Goal: Task Accomplishment & Management: Use online tool/utility

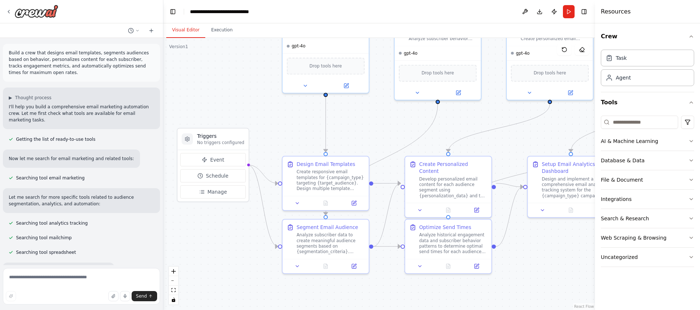
drag, startPoint x: 275, startPoint y: 161, endPoint x: 249, endPoint y: 99, distance: 66.8
click at [249, 99] on div ".deletable-edge-delete-btn { width: 20px; height: 20px; border: 0px solid #ffff…" at bounding box center [379, 174] width 432 height 272
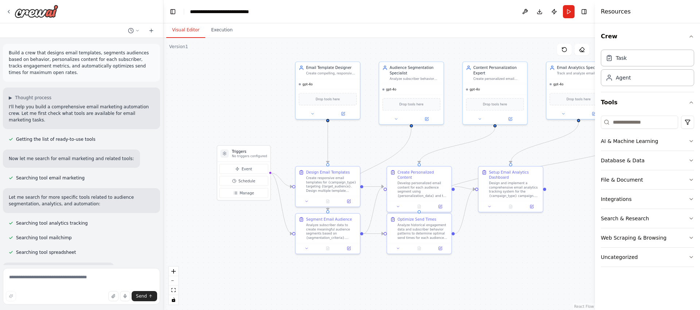
drag, startPoint x: 537, startPoint y: 125, endPoint x: 457, endPoint y: 149, distance: 83.5
click at [457, 149] on div ".deletable-edge-delete-btn { width: 20px; height: 20px; border: 0px solid #ffff…" at bounding box center [379, 174] width 432 height 272
click at [250, 196] on button "Manage" at bounding box center [243, 193] width 49 height 10
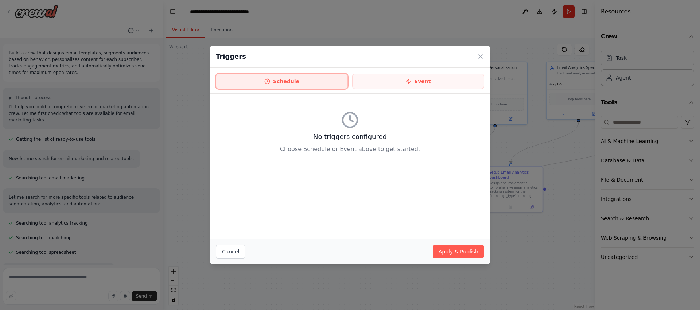
click at [325, 81] on button "Schedule" at bounding box center [282, 81] width 132 height 15
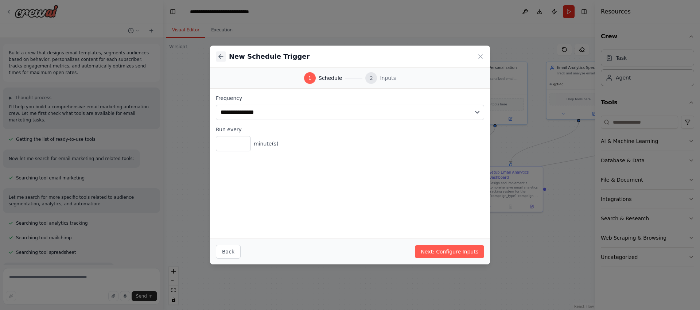
click at [216, 57] on button at bounding box center [221, 56] width 10 height 10
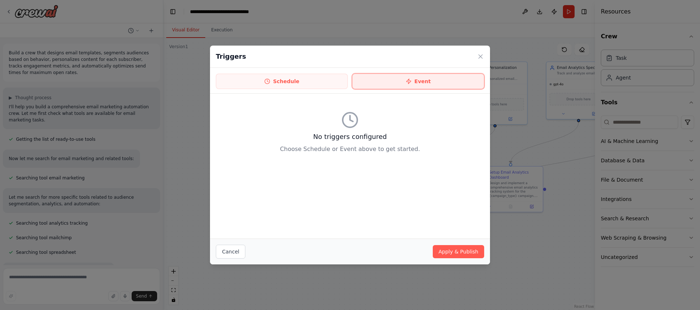
click at [448, 86] on button "Event" at bounding box center [418, 81] width 132 height 15
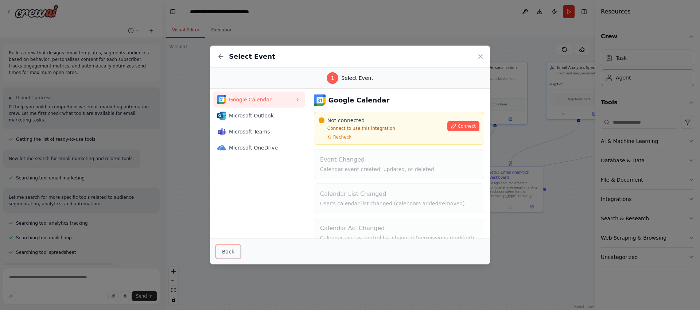
click at [230, 252] on button "Back" at bounding box center [228, 252] width 25 height 14
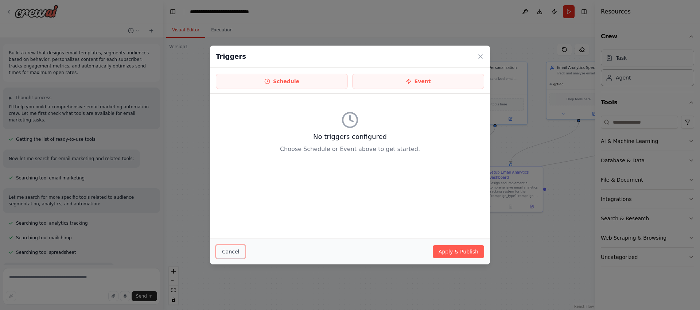
click at [236, 250] on button "Cancel" at bounding box center [231, 252] width 30 height 14
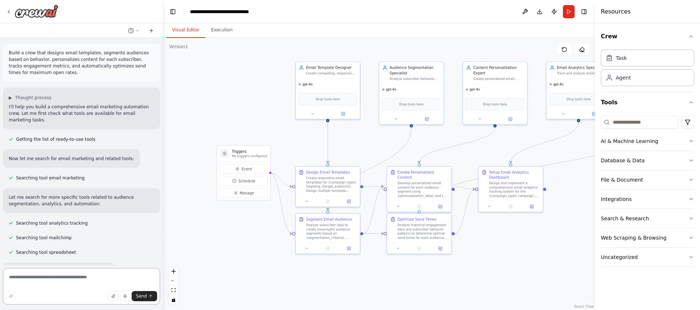
click at [68, 284] on textarea at bounding box center [81, 286] width 157 height 36
type textarea "**********"
click at [148, 294] on button "Send" at bounding box center [145, 296] width 26 height 10
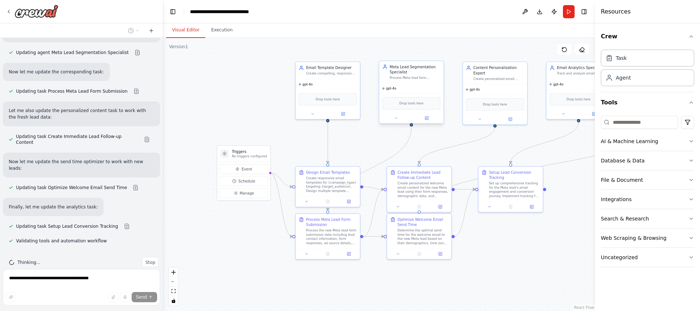
scroll to position [1190, 0]
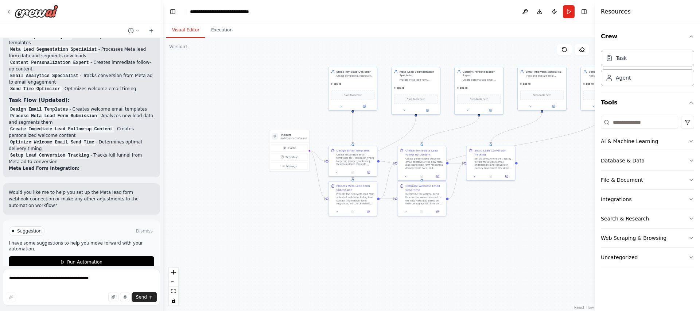
drag, startPoint x: 566, startPoint y: 144, endPoint x: 530, endPoint y: 139, distance: 36.1
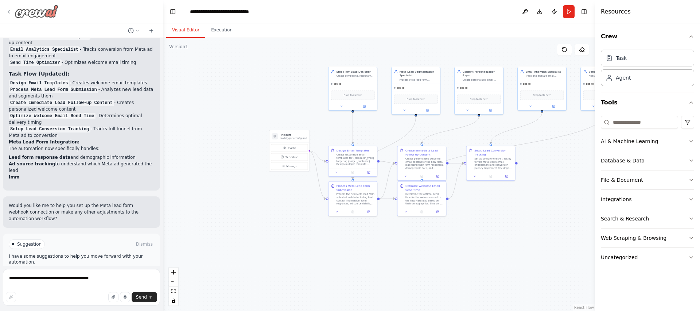
click at [10, 11] on icon at bounding box center [9, 12] width 6 height 6
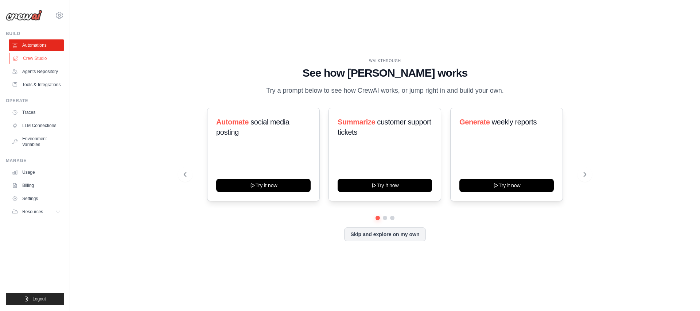
click at [43, 56] on link "Crew Studio" at bounding box center [36, 58] width 55 height 12
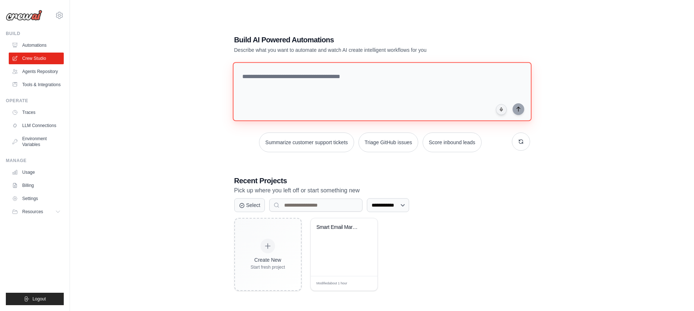
click at [322, 95] on textarea at bounding box center [382, 91] width 299 height 59
click at [292, 91] on textarea at bounding box center [382, 91] width 299 height 59
paste textarea "**********"
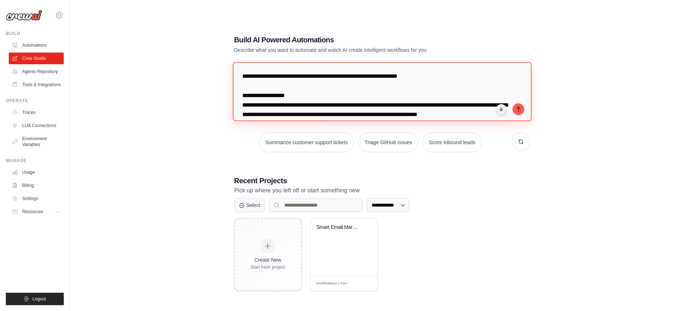
scroll to position [424, 0]
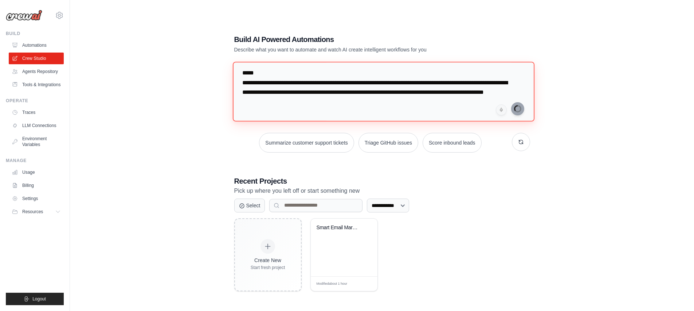
type textarea "**********"
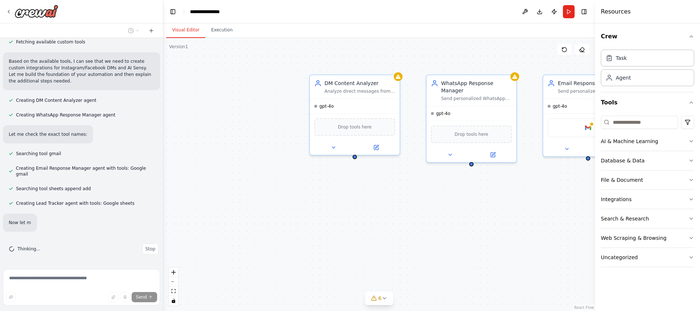
scroll to position [491, 0]
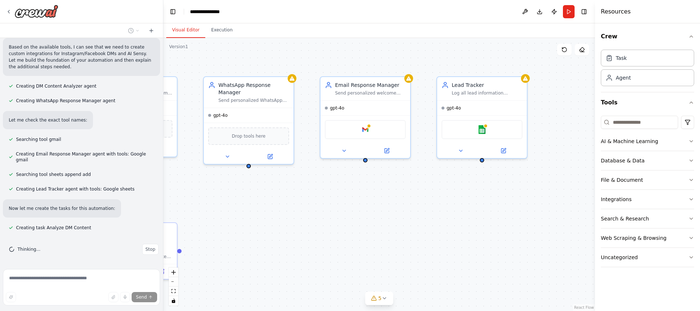
drag, startPoint x: 456, startPoint y: 209, endPoint x: 227, endPoint y: 211, distance: 229.3
click at [227, 211] on div ".deletable-edge-delete-btn { width: 20px; height: 20px; border: 0px solid #ffff…" at bounding box center [379, 174] width 432 height 273
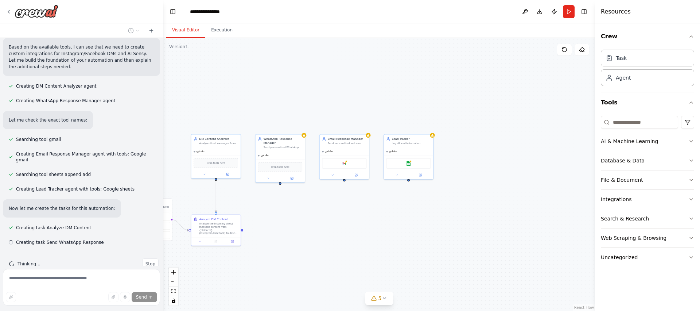
scroll to position [505, 0]
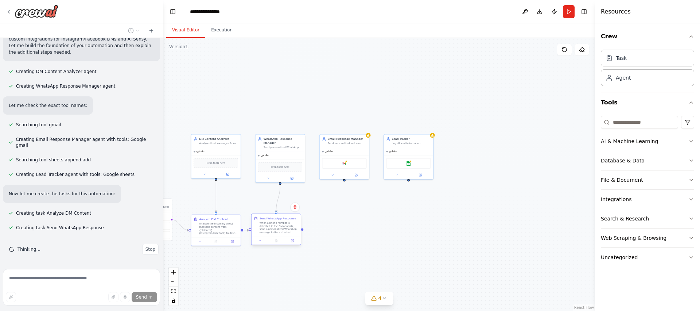
click at [292, 215] on div "Send WhatsApp Response When a phone number is detected in the DM analysis, send…" at bounding box center [276, 228] width 50 height 31
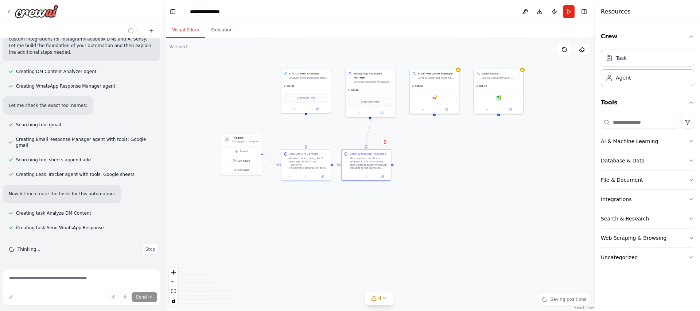
drag, startPoint x: 433, startPoint y: 217, endPoint x: 524, endPoint y: 154, distance: 110.3
click at [524, 154] on div ".deletable-edge-delete-btn { width: 20px; height: 20px; border: 0px solid #ffff…" at bounding box center [379, 174] width 432 height 273
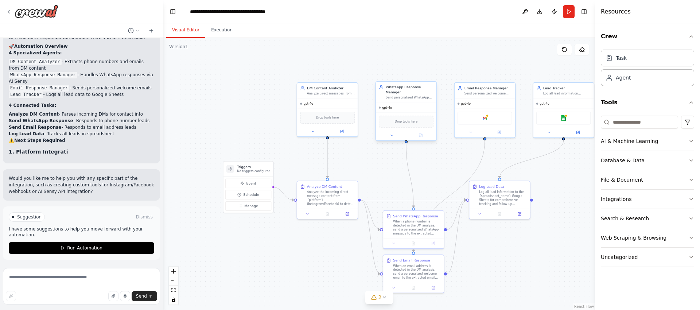
click at [422, 123] on div "Drop tools here" at bounding box center [406, 122] width 55 height 12
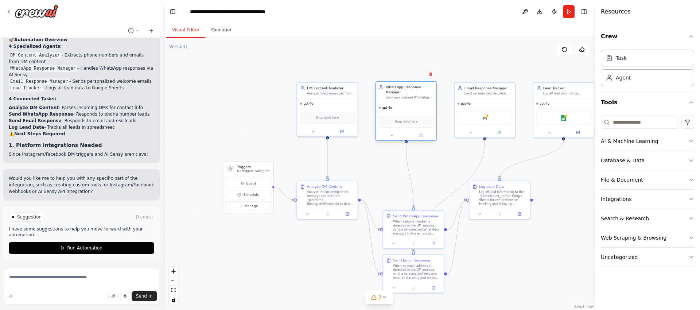
click at [404, 121] on span "Drop tools here" at bounding box center [406, 121] width 23 height 5
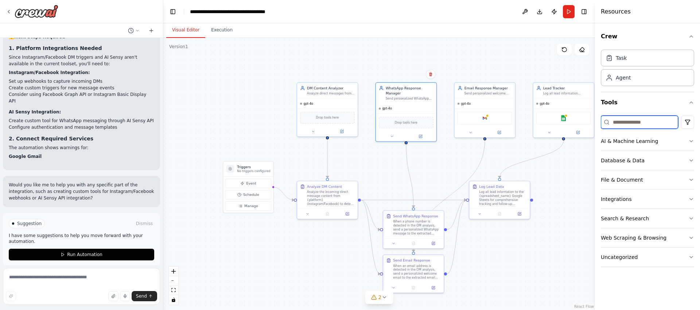
click at [646, 128] on input at bounding box center [639, 122] width 77 height 13
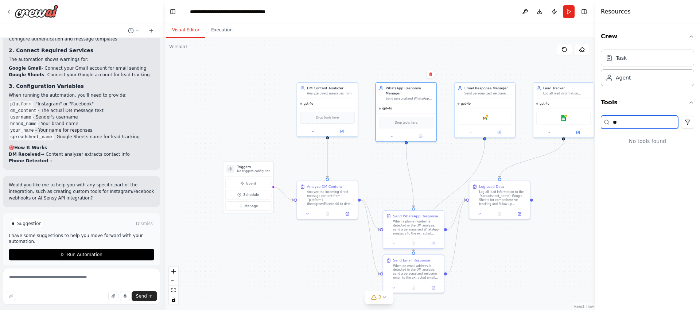
type input "*"
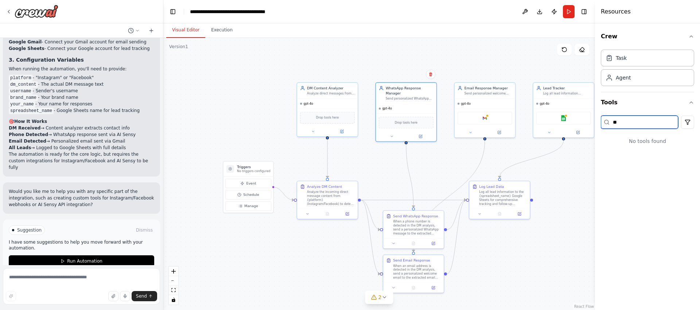
scroll to position [1034, 0]
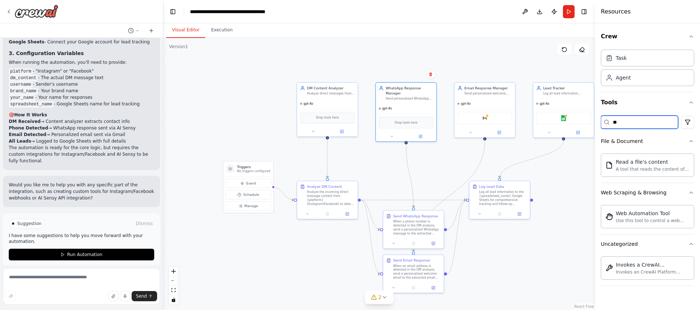
type input "*"
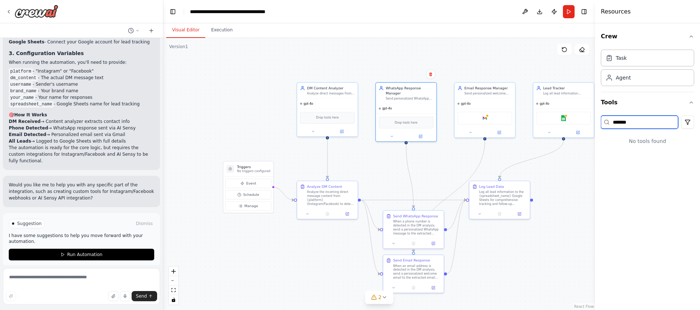
type input "********"
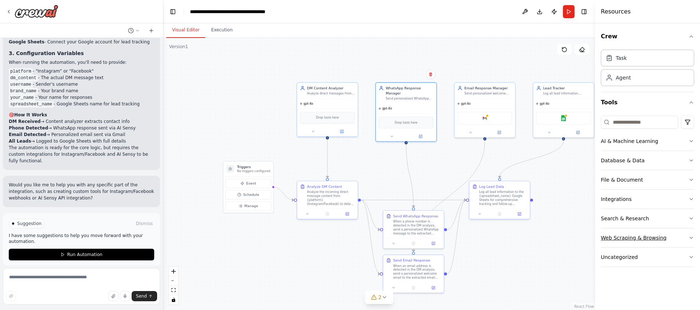
click at [676, 238] on button "Web Scraping & Browsing" at bounding box center [647, 237] width 93 height 19
click at [671, 222] on button "Search & Research" at bounding box center [647, 218] width 93 height 19
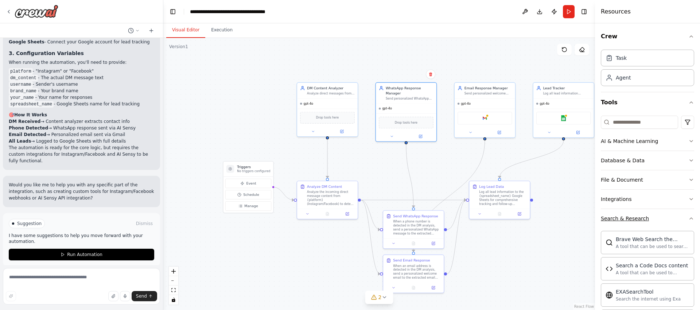
click at [671, 222] on button "Search & Research" at bounding box center [647, 218] width 93 height 19
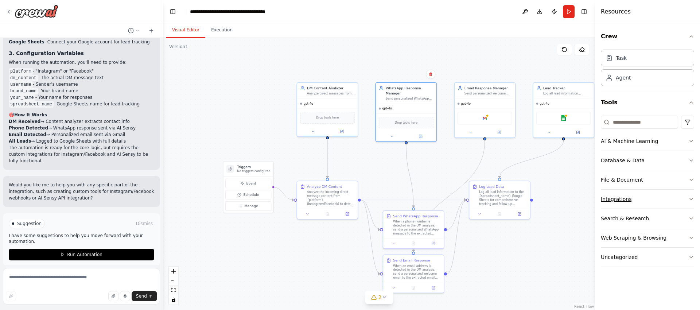
click at [669, 206] on button "Integrations" at bounding box center [647, 199] width 93 height 19
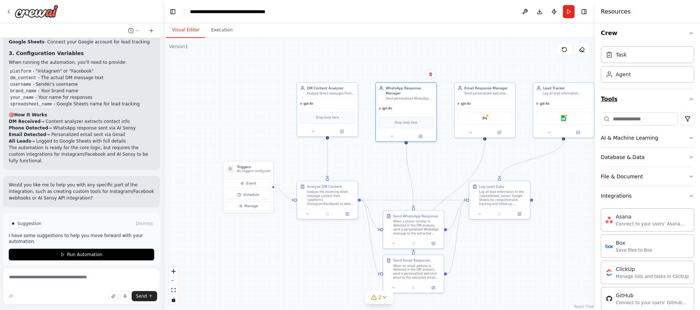
scroll to position [0, 0]
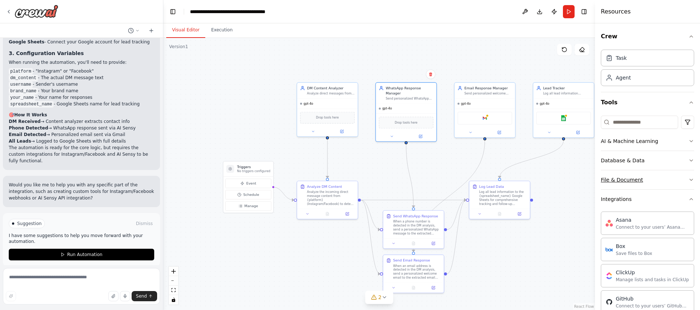
click at [667, 185] on button "File & Document" at bounding box center [647, 179] width 93 height 19
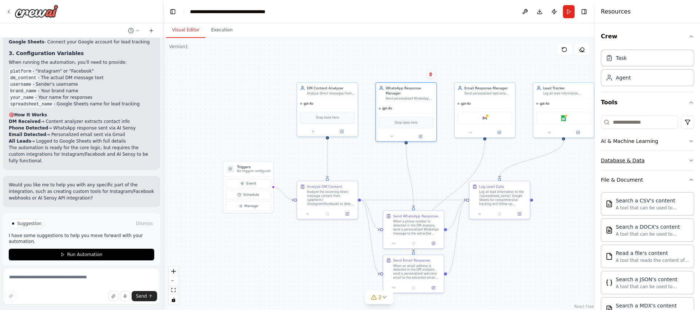
click at [662, 151] on button "Database & Data" at bounding box center [647, 160] width 93 height 19
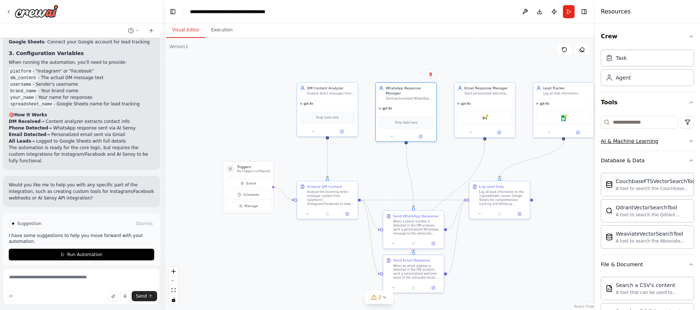
click at [661, 143] on button "AI & Machine Learning" at bounding box center [647, 141] width 93 height 19
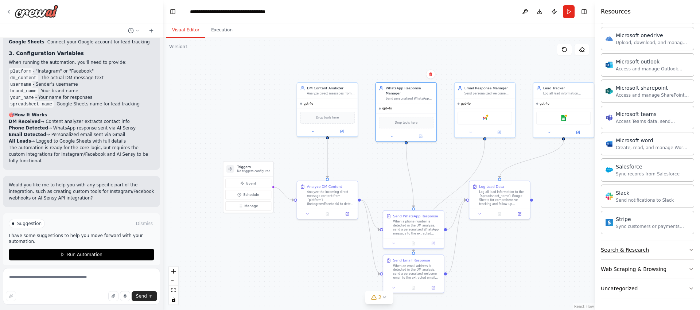
click at [661, 254] on button "Search & Research" at bounding box center [647, 249] width 93 height 19
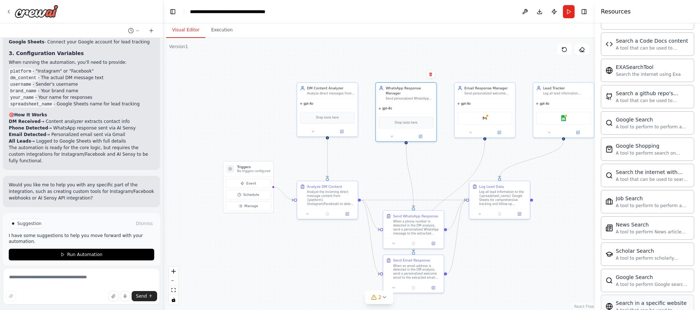
scroll to position [1179, 0]
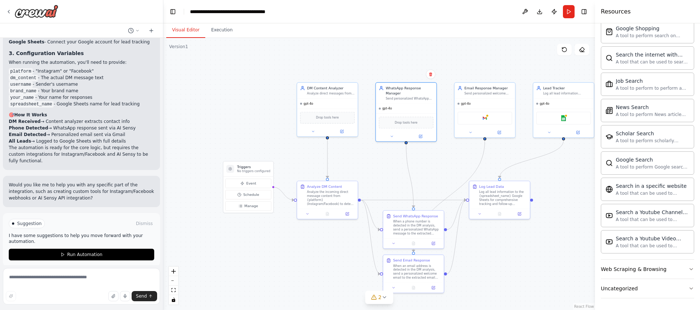
click at [663, 257] on div "Brave Web Search the internet A tool that can be used to search the internet wi…" at bounding box center [647, 72] width 93 height 373
click at [665, 266] on button "Web Scraping & Browsing" at bounding box center [647, 269] width 93 height 19
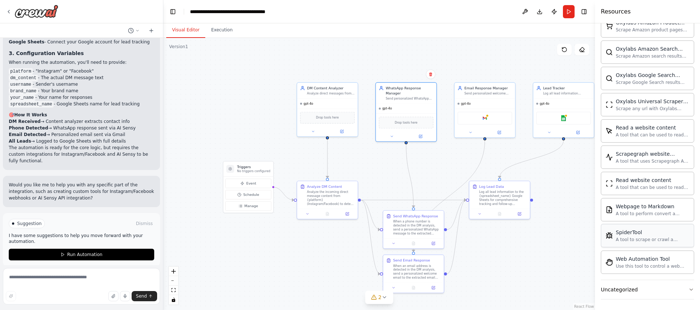
scroll to position [1578, 0]
click at [651, 285] on button "Uncategorized" at bounding box center [647, 288] width 93 height 19
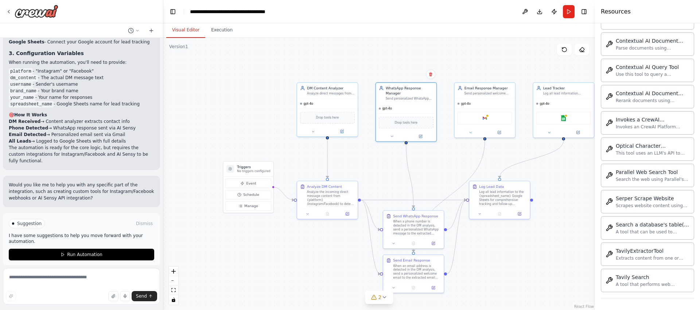
click at [239, 76] on div ".deletable-edge-delete-btn { width: 20px; height: 20px; border: 0px solid #ffff…" at bounding box center [379, 174] width 432 height 272
click at [336, 119] on div "Drop tools here" at bounding box center [327, 117] width 55 height 12
click at [338, 124] on div "Drop tools here" at bounding box center [327, 117] width 61 height 18
click at [342, 133] on button at bounding box center [342, 131] width 28 height 6
